Goal: Task Accomplishment & Management: Manage account settings

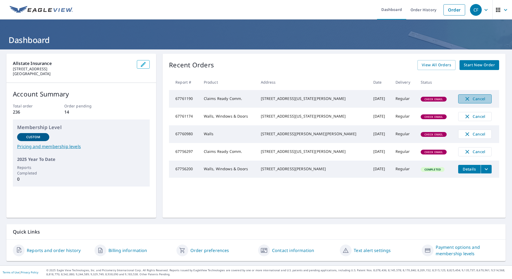
click at [469, 101] on span "Cancel" at bounding box center [475, 99] width 22 height 6
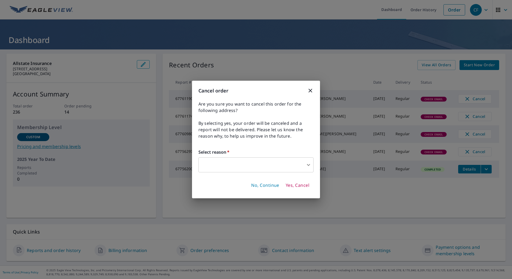
click at [276, 164] on body "CF CF Dashboard Order History Order CF Dashboard Allstate Insurance 8711 Freepo…" at bounding box center [256, 139] width 512 height 279
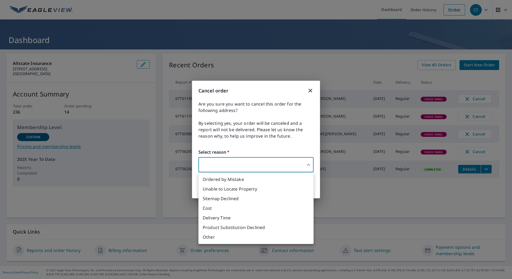
click at [213, 236] on li "Other" at bounding box center [255, 238] width 115 height 10
type input "36"
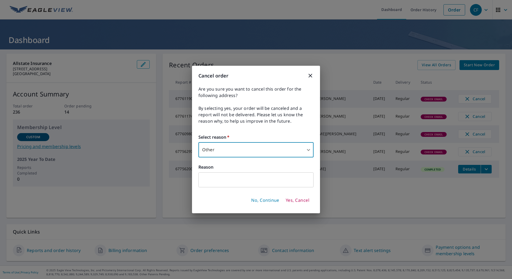
click at [226, 182] on input "text" at bounding box center [255, 180] width 115 height 15
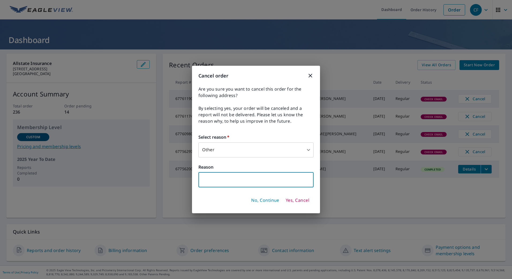
paste input "638 WATERS DR"
type input "638 WATERS DR"
click at [300, 200] on span "Yes, Cancel" at bounding box center [298, 201] width 24 height 6
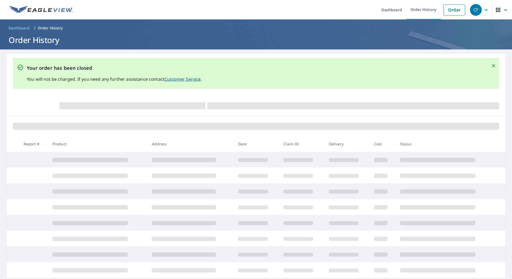
click at [502, 79] on main "Your order has been closed You will not be charged. If you need any further ass…" at bounding box center [256, 193] width 512 height 286
drag, startPoint x: 31, startPoint y: 18, endPoint x: 29, endPoint y: 13, distance: 5.4
click at [31, 18] on link at bounding box center [41, 10] width 70 height 20
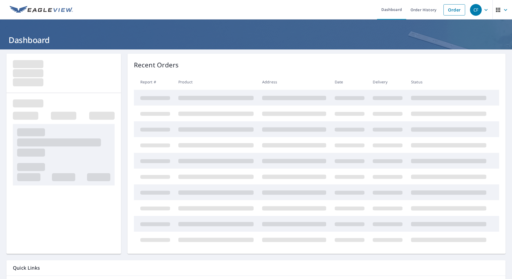
click at [29, 13] on img at bounding box center [41, 10] width 63 height 8
drag, startPoint x: 29, startPoint y: 13, endPoint x: 51, endPoint y: 1, distance: 25.4
click at [31, 13] on img at bounding box center [41, 10] width 63 height 8
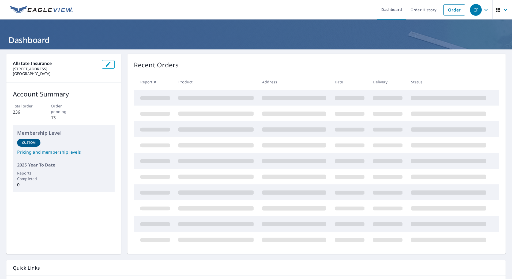
click at [174, 64] on div "Recent Orders" at bounding box center [316, 65] width 365 height 10
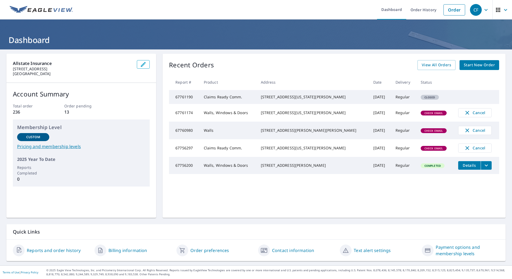
click at [295, 49] on header "Dashboard" at bounding box center [256, 35] width 512 height 30
click at [421, 150] on span "Check Email" at bounding box center [433, 149] width 25 height 4
click at [256, 157] on td "Claims Ready Comm." at bounding box center [227, 148] width 57 height 18
click at [291, 168] on div "[STREET_ADDRESS][PERSON_NAME]" at bounding box center [313, 165] width 104 height 5
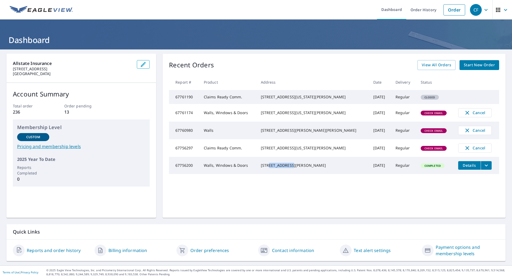
click at [291, 168] on div "[STREET_ADDRESS][PERSON_NAME]" at bounding box center [313, 165] width 104 height 5
click at [290, 168] on div "[STREET_ADDRESS][PERSON_NAME]" at bounding box center [313, 165] width 104 height 5
drag, startPoint x: 290, startPoint y: 176, endPoint x: 285, endPoint y: 181, distance: 7.0
click at [285, 168] on div "[STREET_ADDRESS][PERSON_NAME]" at bounding box center [313, 165] width 104 height 5
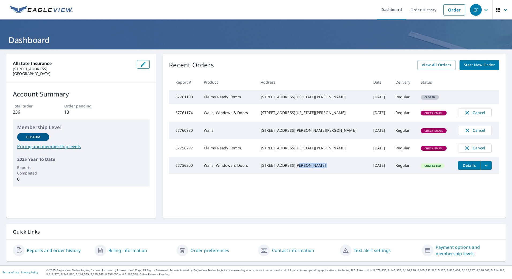
click at [285, 168] on div "[STREET_ADDRESS][PERSON_NAME]" at bounding box center [313, 165] width 104 height 5
drag, startPoint x: 285, startPoint y: 181, endPoint x: 278, endPoint y: 170, distance: 12.9
click at [278, 170] on td "[STREET_ADDRESS][PERSON_NAME]" at bounding box center [312, 165] width 112 height 17
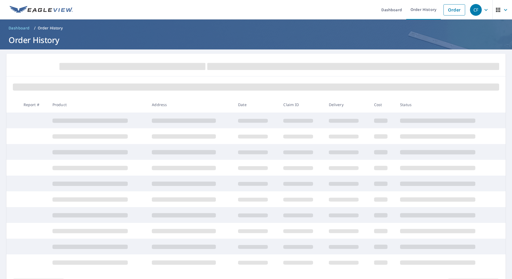
click at [33, 5] on link at bounding box center [41, 10] width 70 height 20
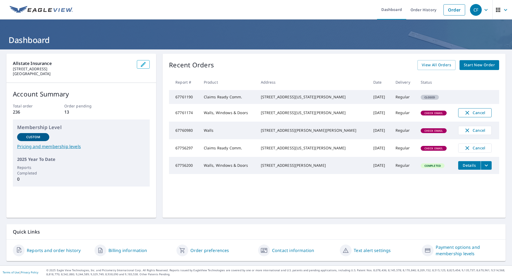
click at [464, 116] on span "Cancel" at bounding box center [475, 113] width 22 height 6
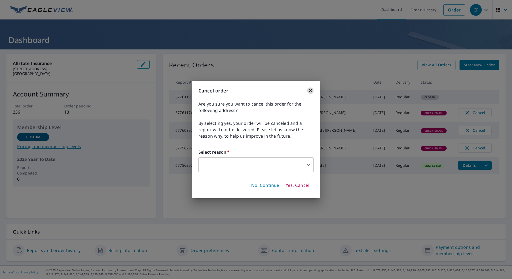
click at [309, 91] on icon "button" at bounding box center [310, 91] width 4 height 4
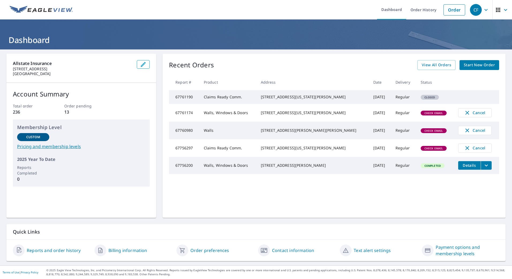
click at [188, 65] on p "Recent Orders" at bounding box center [191, 65] width 45 height 10
click at [274, 113] on td "[STREET_ADDRESS][US_STATE][PERSON_NAME]" at bounding box center [312, 113] width 112 height 18
click at [187, 119] on td "67761174" at bounding box center [184, 113] width 31 height 18
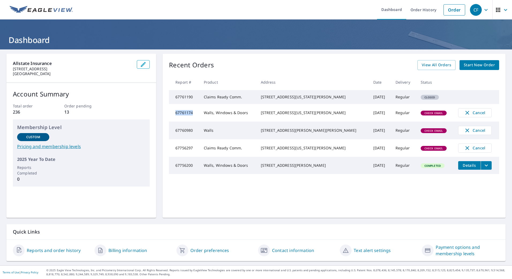
click at [187, 119] on td "67761174" at bounding box center [184, 113] width 31 height 18
drag, startPoint x: 187, startPoint y: 119, endPoint x: 184, endPoint y: 118, distance: 2.8
copy td "67761174"
click at [265, 213] on div "Recent Orders View All Orders Start New Order Report # Product Address Date Del…" at bounding box center [333, 136] width 343 height 164
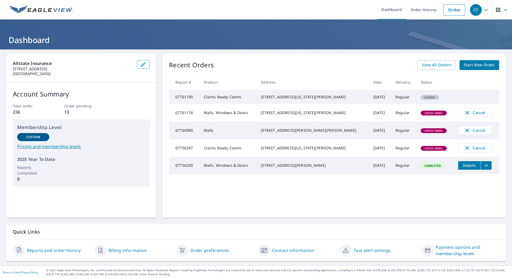
click at [276, 98] on div "[STREET_ADDRESS][US_STATE][PERSON_NAME]" at bounding box center [313, 96] width 104 height 5
drag, startPoint x: 276, startPoint y: 98, endPoint x: 289, endPoint y: 103, distance: 13.6
click at [289, 100] on div "[STREET_ADDRESS][US_STATE][PERSON_NAME]" at bounding box center [313, 96] width 104 height 5
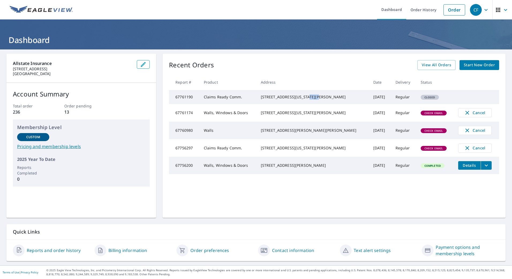
click at [289, 100] on div "[STREET_ADDRESS][US_STATE][PERSON_NAME]" at bounding box center [313, 96] width 104 height 5
drag, startPoint x: 289, startPoint y: 103, endPoint x: 287, endPoint y: 97, distance: 6.3
click at [287, 97] on div "[STREET_ADDRESS][US_STATE][PERSON_NAME]" at bounding box center [313, 96] width 104 height 5
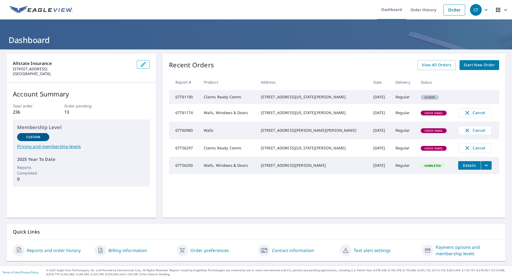
click at [177, 101] on td "67761190" at bounding box center [184, 97] width 31 height 14
click at [184, 121] on td "67761174" at bounding box center [184, 113] width 31 height 18
copy td "67761174"
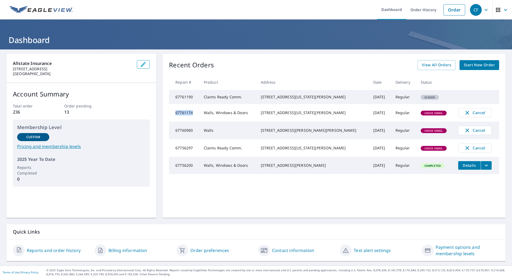
click at [187, 116] on td "67761174" at bounding box center [184, 113] width 31 height 18
drag, startPoint x: 187, startPoint y: 116, endPoint x: 182, endPoint y: 100, distance: 17.4
click at [182, 100] on td "67761190" at bounding box center [184, 97] width 31 height 14
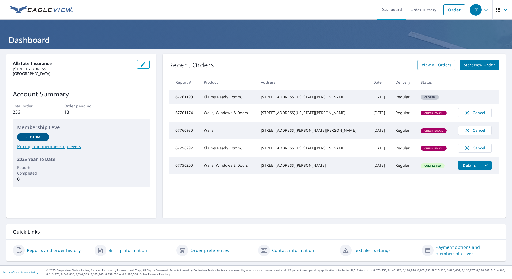
drag, startPoint x: 182, startPoint y: 100, endPoint x: 180, endPoint y: 119, distance: 19.2
click at [180, 119] on td "67761174" at bounding box center [184, 113] width 31 height 18
click at [291, 116] on div "[STREET_ADDRESS][US_STATE][PERSON_NAME]" at bounding box center [313, 112] width 104 height 5
click at [278, 116] on div "[STREET_ADDRESS][US_STATE][PERSON_NAME]" at bounding box center [313, 112] width 104 height 5
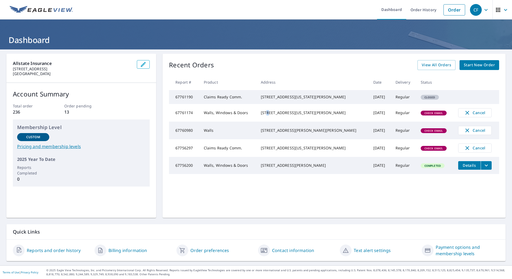
click at [278, 116] on div "[STREET_ADDRESS][US_STATE][PERSON_NAME]" at bounding box center [313, 112] width 104 height 5
drag, startPoint x: 278, startPoint y: 116, endPoint x: 251, endPoint y: 119, distance: 26.4
click at [251, 119] on td "Walls, Windows & Doors" at bounding box center [227, 113] width 57 height 18
click at [282, 133] on div "[STREET_ADDRESS][PERSON_NAME][PERSON_NAME]" at bounding box center [313, 130] width 104 height 5
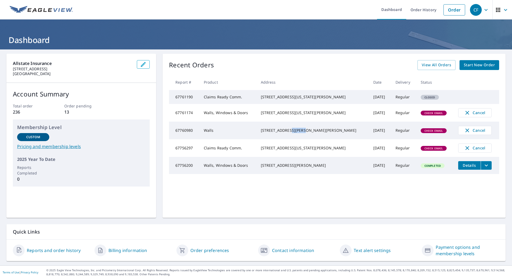
click at [282, 133] on div "[STREET_ADDRESS][PERSON_NAME][PERSON_NAME]" at bounding box center [313, 130] width 104 height 5
drag, startPoint x: 282, startPoint y: 137, endPoint x: 281, endPoint y: 140, distance: 3.1
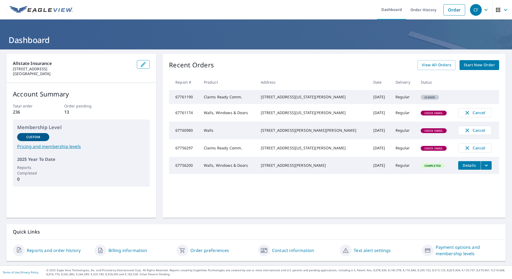
click at [281, 133] on div "[STREET_ADDRESS][PERSON_NAME][PERSON_NAME]" at bounding box center [313, 130] width 104 height 5
click at [280, 133] on div "[STREET_ADDRESS][PERSON_NAME][PERSON_NAME]" at bounding box center [313, 130] width 104 height 5
click at [277, 133] on div "[STREET_ADDRESS][PERSON_NAME][PERSON_NAME]" at bounding box center [313, 130] width 104 height 5
click at [278, 133] on div "[STREET_ADDRESS][PERSON_NAME][PERSON_NAME]" at bounding box center [313, 130] width 104 height 5
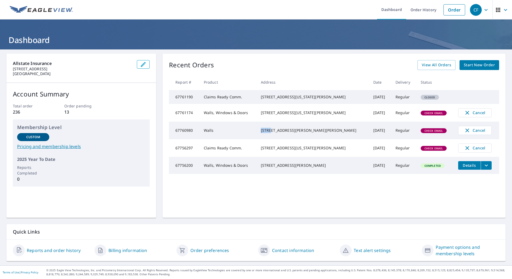
click at [278, 133] on div "[STREET_ADDRESS][PERSON_NAME][PERSON_NAME]" at bounding box center [313, 130] width 104 height 5
click at [277, 133] on div "[STREET_ADDRESS][PERSON_NAME][PERSON_NAME]" at bounding box center [313, 130] width 104 height 5
drag, startPoint x: 277, startPoint y: 135, endPoint x: 274, endPoint y: 139, distance: 4.5
drag, startPoint x: 274, startPoint y: 139, endPoint x: 292, endPoint y: 138, distance: 18.2
click at [278, 133] on div "[STREET_ADDRESS][PERSON_NAME][PERSON_NAME]" at bounding box center [313, 130] width 104 height 5
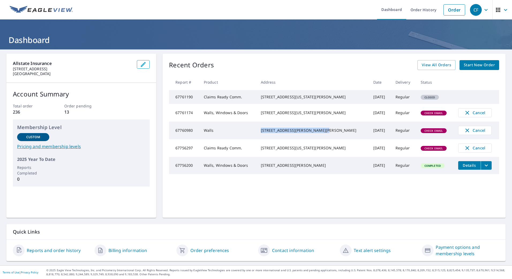
drag, startPoint x: 303, startPoint y: 141, endPoint x: 265, endPoint y: 136, distance: 38.4
click at [265, 136] on tr "67760980 Walls 3530 Kevin Dr Norfolk, VA 23518 Oct 07, 2025 Regular Check Email…" at bounding box center [334, 131] width 330 height 18
copy tr "[STREET_ADDRESS][PERSON_NAME][PERSON_NAME]"
click at [275, 97] on div "[STREET_ADDRESS][US_STATE][PERSON_NAME]" at bounding box center [313, 96] width 104 height 5
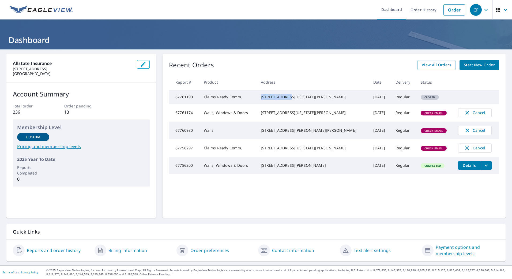
click at [275, 97] on div "[STREET_ADDRESS][US_STATE][PERSON_NAME]" at bounding box center [313, 96] width 104 height 5
copy div "638 Waters Dr"
click at [292, 100] on div "[STREET_ADDRESS][US_STATE][PERSON_NAME]" at bounding box center [313, 96] width 104 height 5
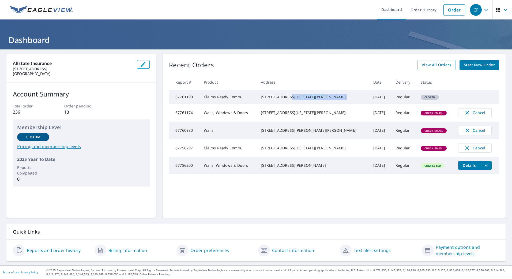
copy td "Virginia Beach, VA 23462"
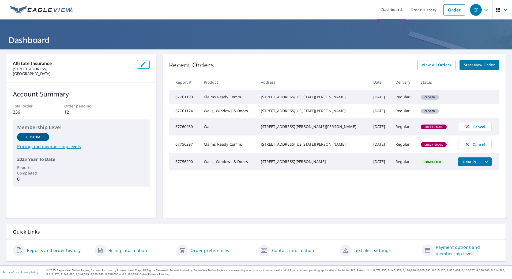
click at [282, 130] on div "[STREET_ADDRESS][PERSON_NAME][PERSON_NAME]" at bounding box center [313, 126] width 104 height 5
drag, startPoint x: 282, startPoint y: 136, endPoint x: 285, endPoint y: 139, distance: 4.5
click at [285, 130] on div "[STREET_ADDRESS][PERSON_NAME][PERSON_NAME]" at bounding box center [313, 126] width 104 height 5
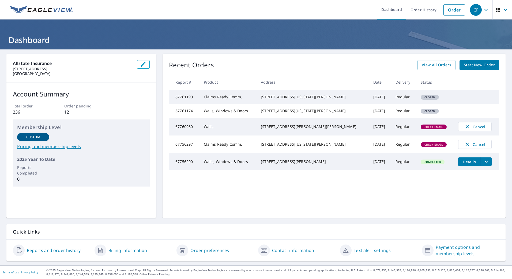
click at [285, 130] on div "[STREET_ADDRESS][PERSON_NAME][PERSON_NAME]" at bounding box center [313, 126] width 104 height 5
drag, startPoint x: 285, startPoint y: 139, endPoint x: 283, endPoint y: 135, distance: 4.7
click at [283, 130] on div "[STREET_ADDRESS][PERSON_NAME][PERSON_NAME]" at bounding box center [313, 126] width 104 height 5
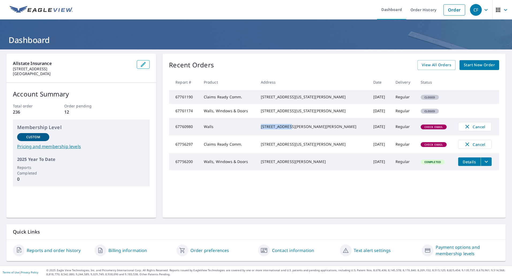
copy div "3530 [PERSON_NAME] Dr"
drag, startPoint x: 303, startPoint y: 141, endPoint x: 271, endPoint y: 136, distance: 32.5
click at [271, 130] on div "[STREET_ADDRESS][PERSON_NAME][PERSON_NAME]" at bounding box center [313, 126] width 104 height 5
copy div "[STREET_ADDRESS][PERSON_NAME][PERSON_NAME]"
drag, startPoint x: 271, startPoint y: 136, endPoint x: 274, endPoint y: 136, distance: 2.7
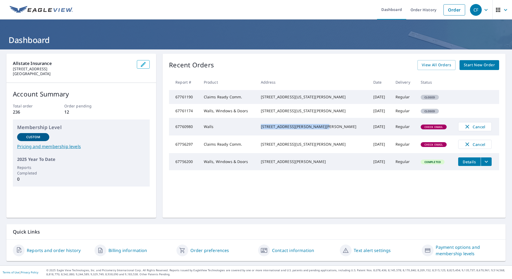
click at [274, 130] on div "[STREET_ADDRESS][PERSON_NAME][PERSON_NAME]" at bounding box center [313, 126] width 104 height 5
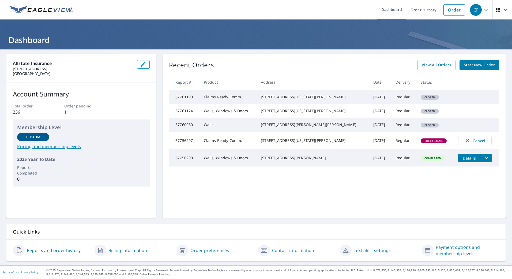
click at [158, 70] on div "Allstate Insurance [STREET_ADDRESS] Account Summary Total order 236 Order pendi…" at bounding box center [255, 136] width 499 height 164
click at [30, 149] on link "Pricing and membership levels" at bounding box center [81, 146] width 128 height 6
